Goal: Find specific page/section: Find specific page/section

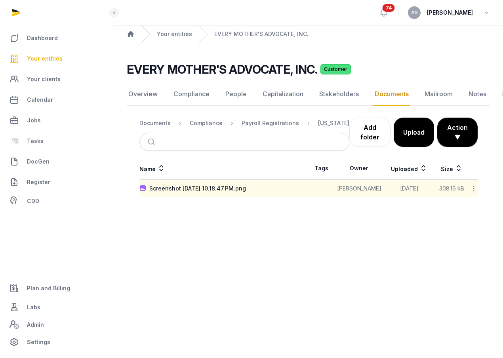
click at [46, 62] on span "Your entities" at bounding box center [45, 58] width 36 height 9
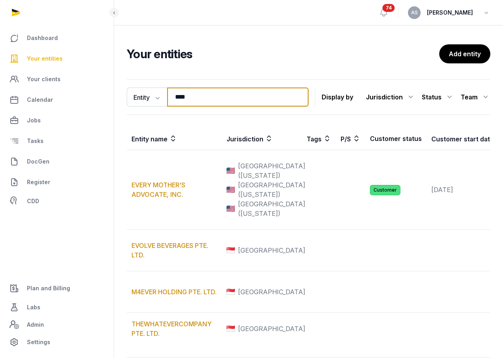
drag, startPoint x: 198, startPoint y: 91, endPoint x: 200, endPoint y: 99, distance: 8.6
click at [200, 99] on input "****" at bounding box center [237, 96] width 141 height 19
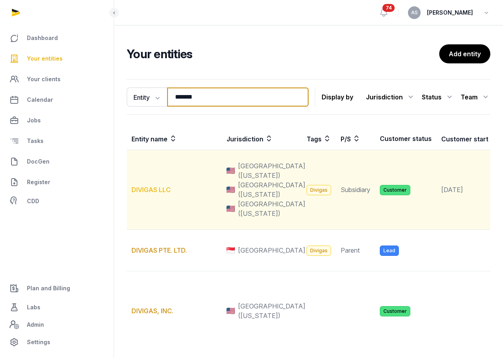
type input "*******"
click at [152, 207] on td "DIVIGAS LLC" at bounding box center [174, 190] width 95 height 80
click at [152, 194] on link "DIVIGAS LLC" at bounding box center [150, 190] width 39 height 8
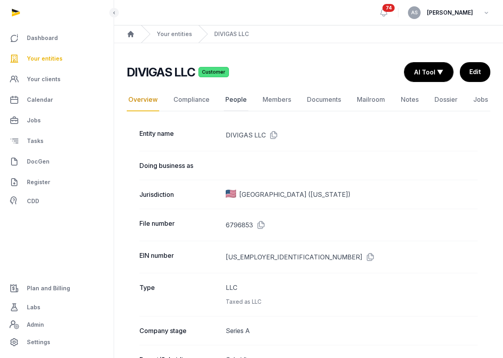
click at [234, 104] on link "People" at bounding box center [236, 99] width 25 height 23
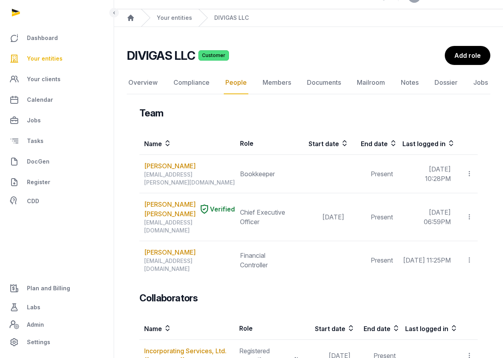
scroll to position [27, 0]
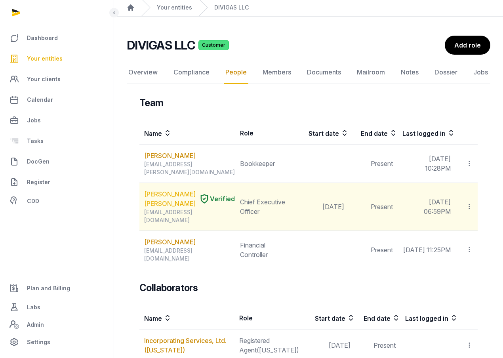
click at [165, 196] on link "[PERSON_NAME] [PERSON_NAME]" at bounding box center [169, 198] width 51 height 19
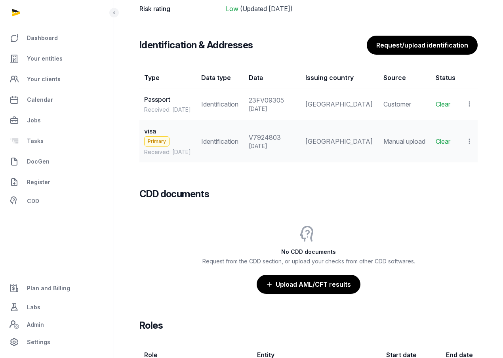
scroll to position [682, 0]
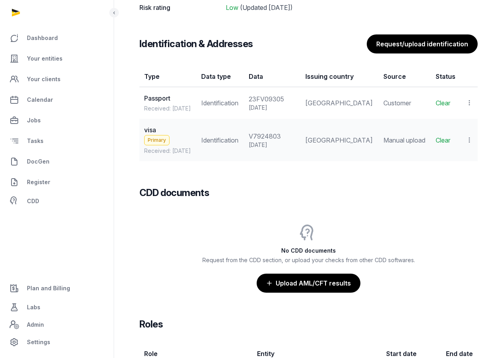
click at [468, 144] on icon at bounding box center [468, 140] width 7 height 8
click at [448, 158] on div "View" at bounding box center [434, 162] width 76 height 16
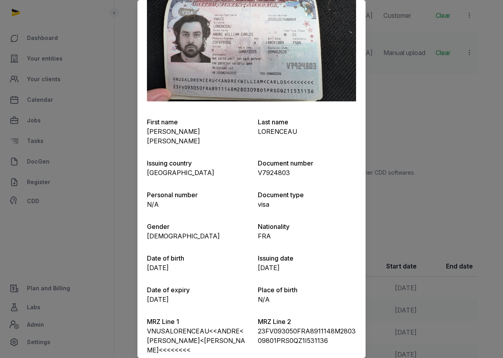
scroll to position [0, 0]
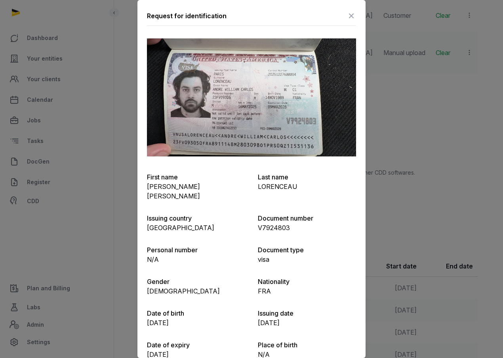
click at [351, 19] on icon at bounding box center [350, 15] width 9 height 13
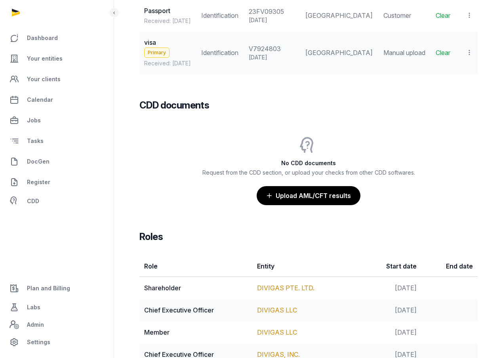
click at [468, 51] on icon at bounding box center [468, 52] width 7 height 8
click at [383, 62] on td "Manual upload" at bounding box center [404, 52] width 52 height 42
click at [467, 13] on icon at bounding box center [468, 15] width 7 height 8
click at [459, 34] on span "View" at bounding box center [457, 37] width 14 height 8
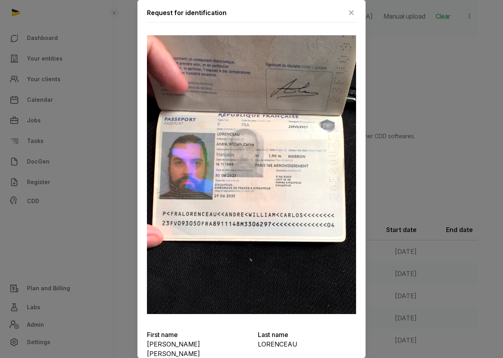
scroll to position [3, 0]
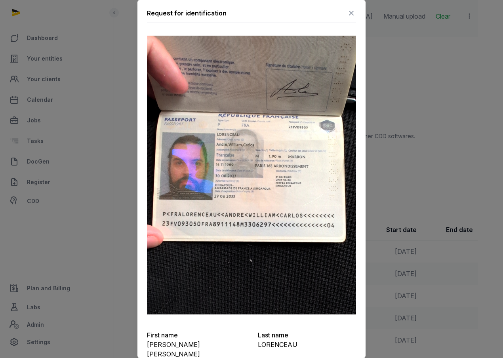
click at [283, 86] on img at bounding box center [251, 175] width 209 height 279
click at [288, 11] on div "Request for identification" at bounding box center [251, 15] width 209 height 16
click at [351, 13] on icon at bounding box center [350, 13] width 9 height 13
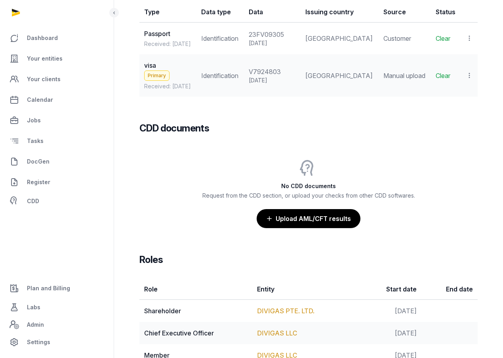
scroll to position [744, 0]
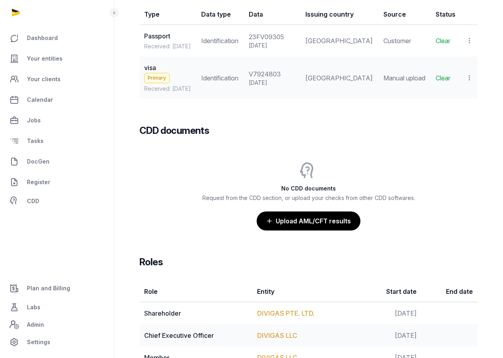
click at [464, 79] on td "View Populate Information Delete" at bounding box center [468, 78] width 17 height 42
click at [474, 80] on td "View Populate Information Delete" at bounding box center [468, 78] width 17 height 42
click at [469, 80] on icon at bounding box center [468, 78] width 7 height 8
click at [462, 98] on span "View" at bounding box center [457, 99] width 14 height 8
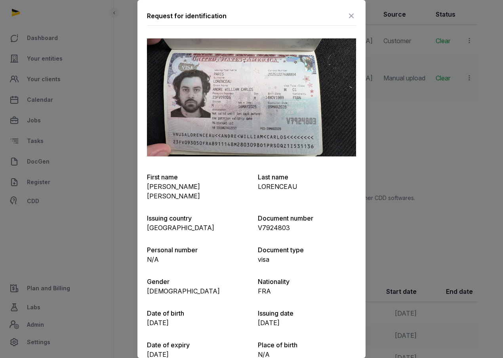
click at [287, 91] on img at bounding box center [251, 97] width 209 height 118
click at [354, 16] on icon at bounding box center [350, 15] width 9 height 13
